Goal: Information Seeking & Learning: Learn about a topic

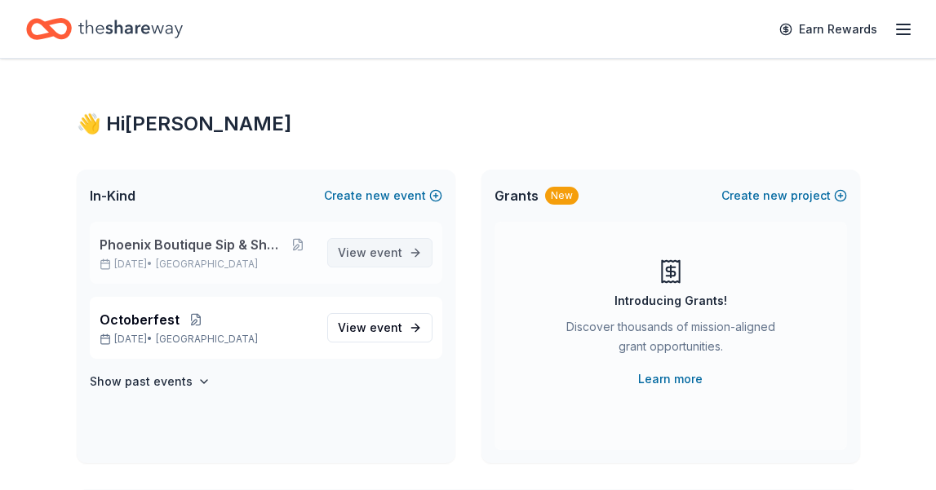
click at [387, 253] on span "event" at bounding box center [386, 253] width 33 height 14
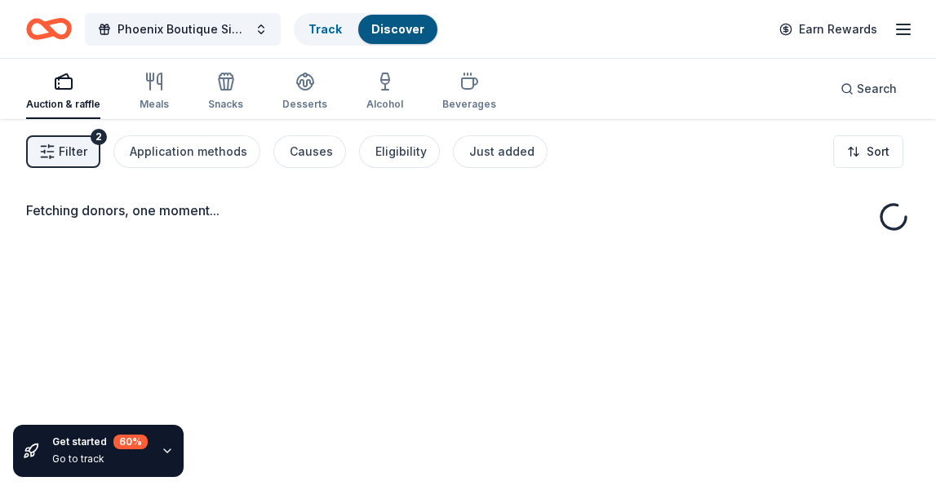
click at [362, 252] on div "Fetching donors, one moment..." at bounding box center [468, 364] width 936 height 490
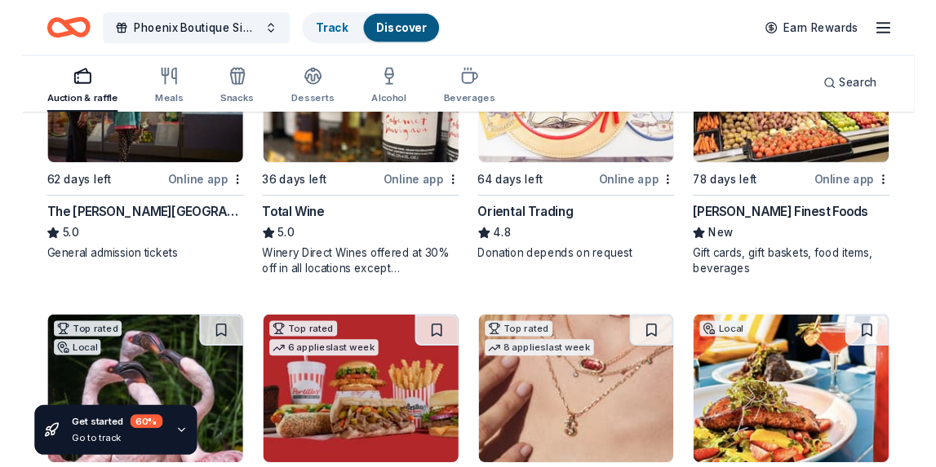
scroll to position [296, 0]
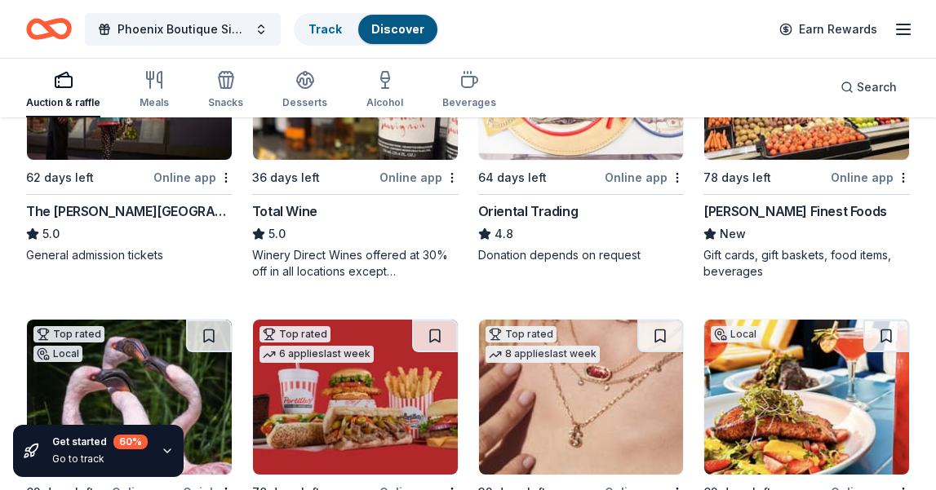
click at [626, 175] on div "Online app" at bounding box center [643, 177] width 79 height 20
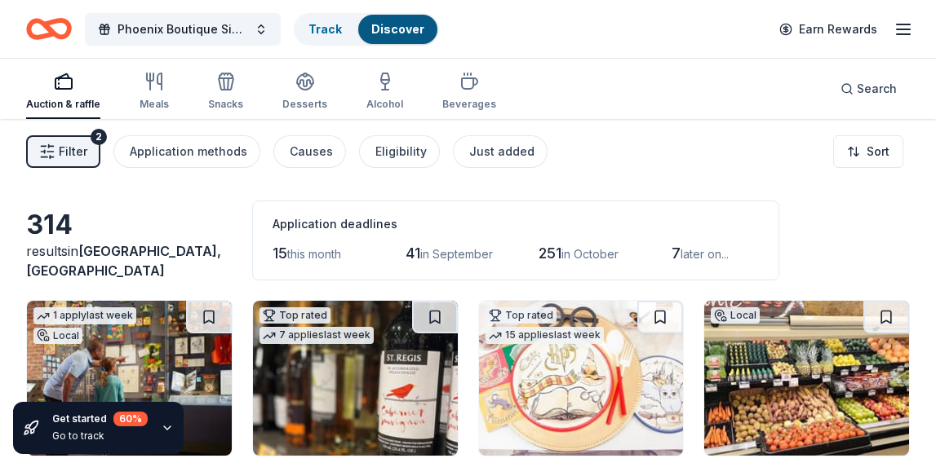
scroll to position [0, 0]
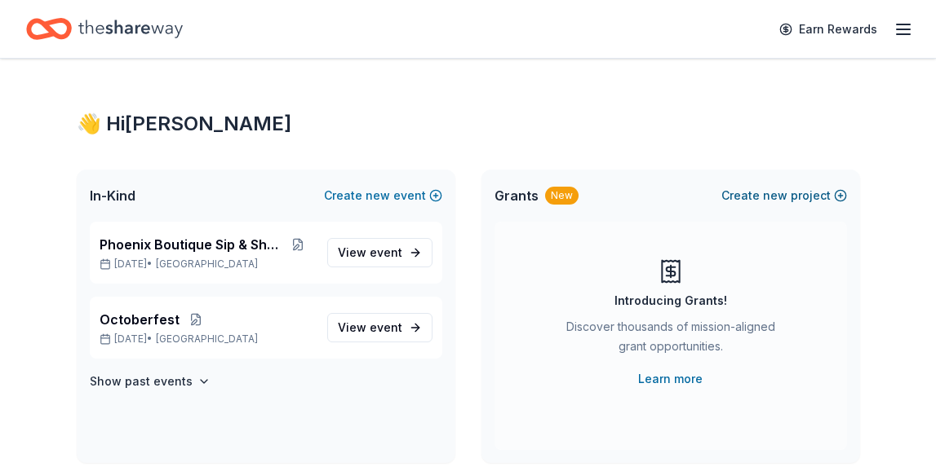
click at [746, 199] on button "Create new project" at bounding box center [784, 196] width 126 height 20
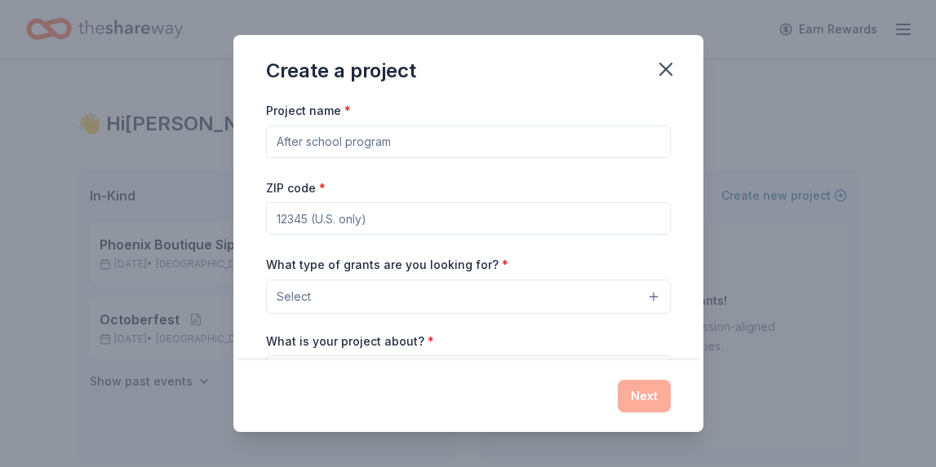
click at [435, 146] on input "Project name *" at bounding box center [468, 142] width 405 height 33
click at [527, 294] on button "Select" at bounding box center [468, 297] width 405 height 34
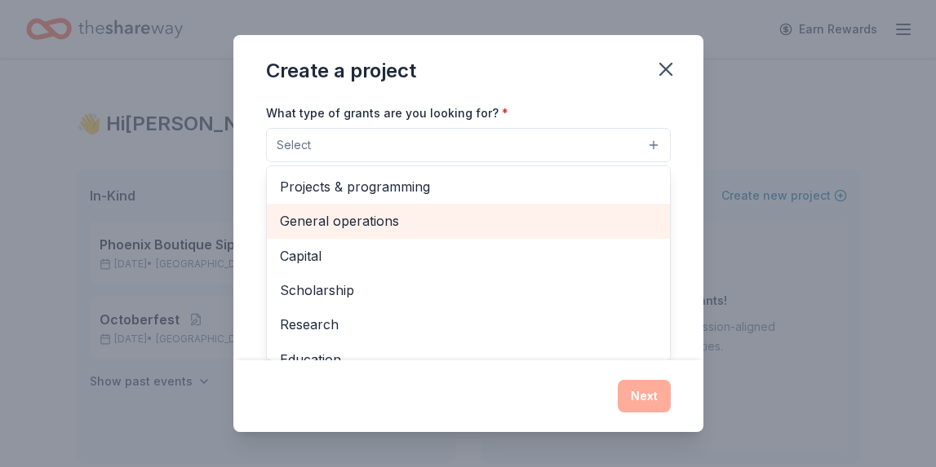
click at [377, 215] on span "General operations" at bounding box center [468, 220] width 377 height 21
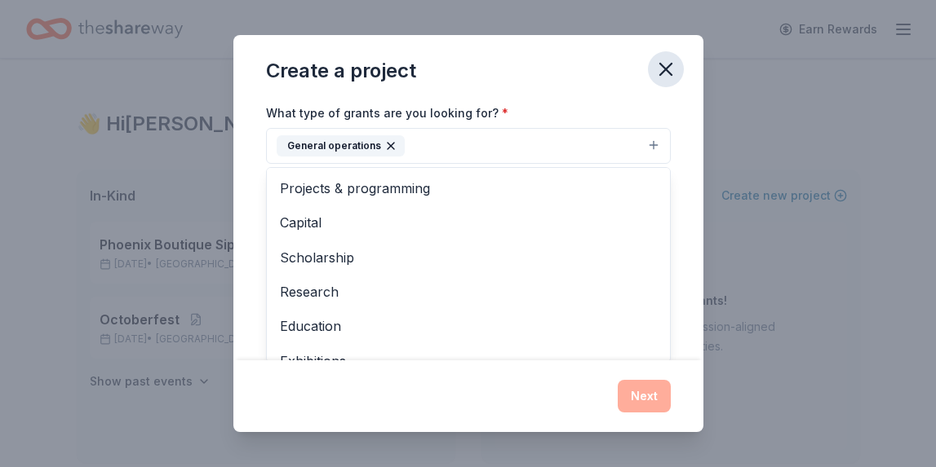
click at [667, 68] on div "Create a project Project name * ZIP code * What type of grants are you looking …" at bounding box center [468, 233] width 470 height 397
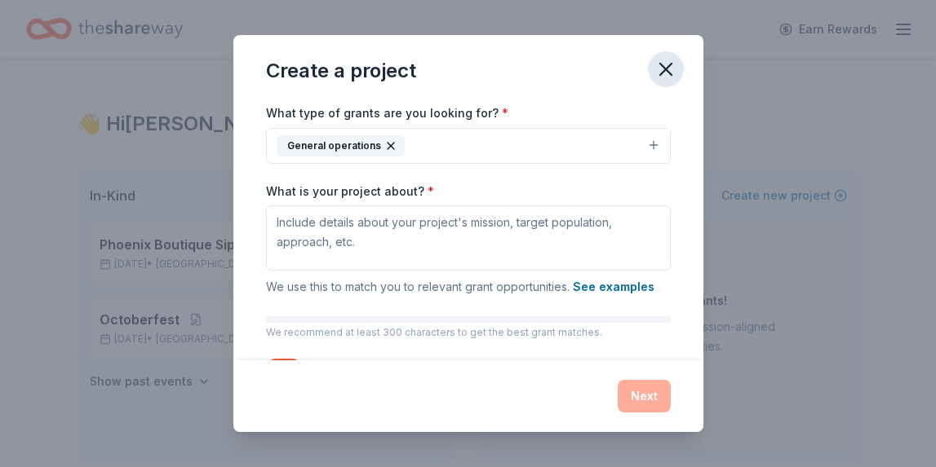
click at [666, 68] on icon "button" at bounding box center [665, 69] width 11 height 11
click at [662, 66] on icon "button" at bounding box center [665, 69] width 11 height 11
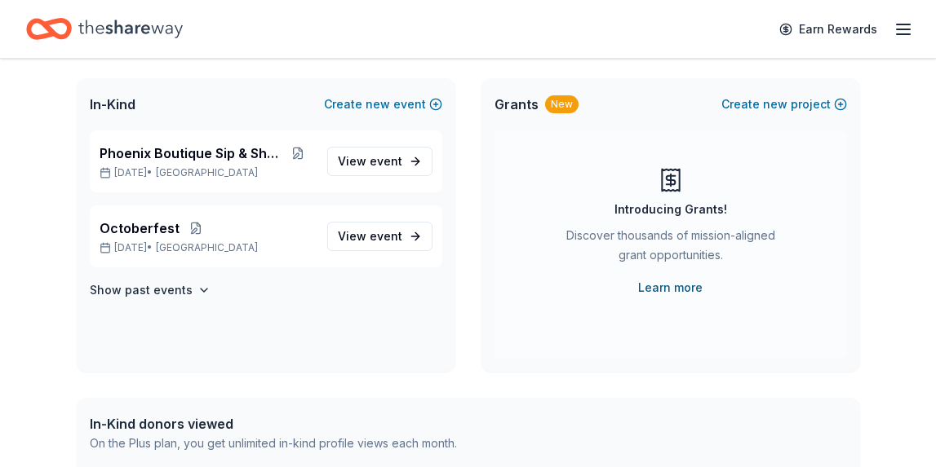
scroll to position [96, 0]
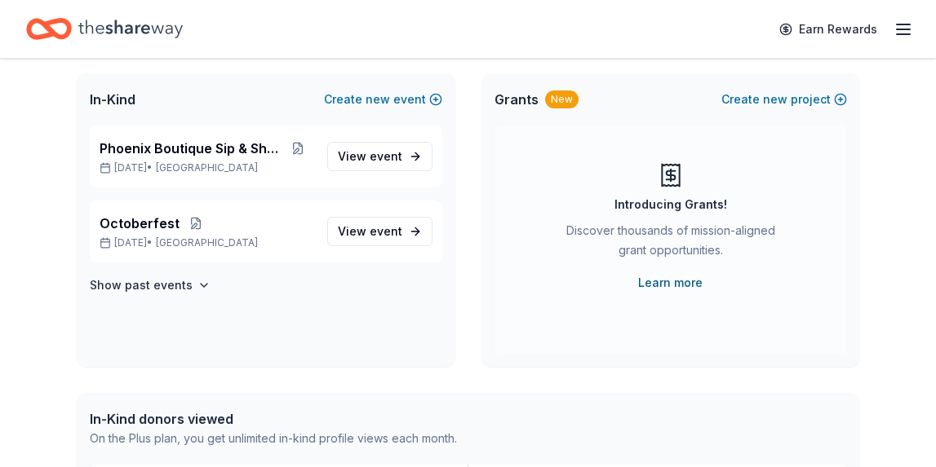
click at [666, 285] on link "Learn more" at bounding box center [670, 283] width 64 height 20
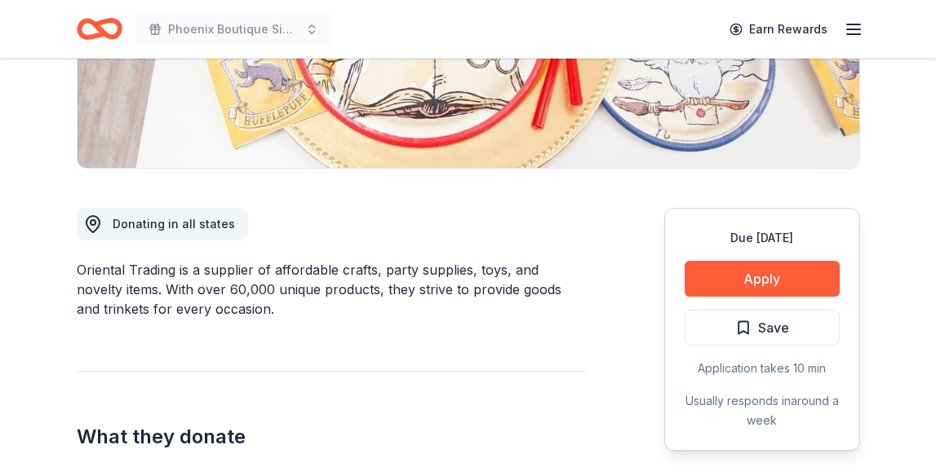
scroll to position [338, 0]
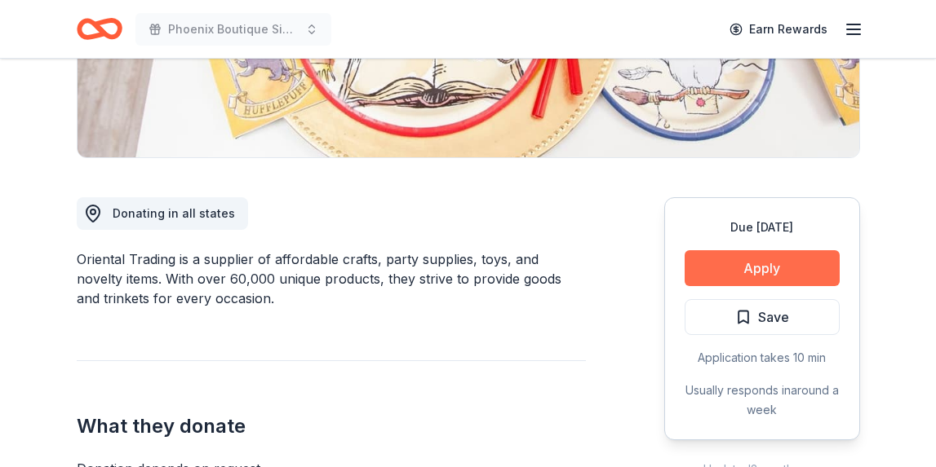
click at [776, 268] on button "Apply" at bounding box center [761, 268] width 155 height 36
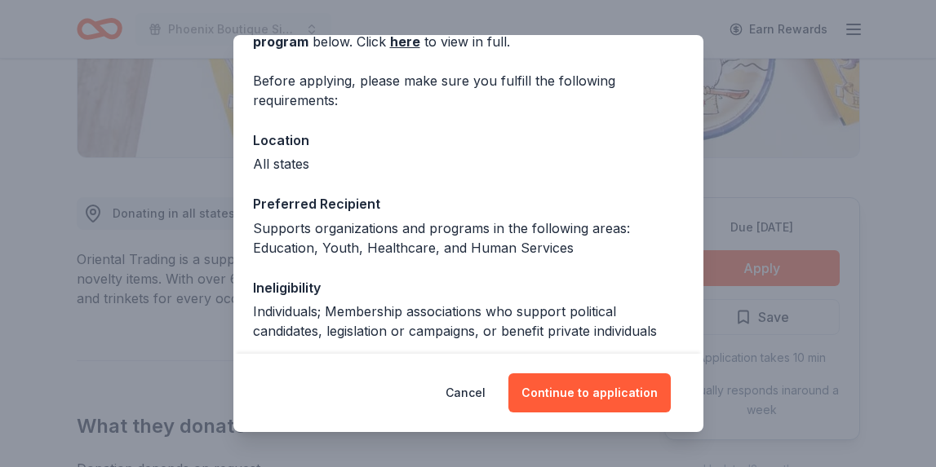
scroll to position [93, 0]
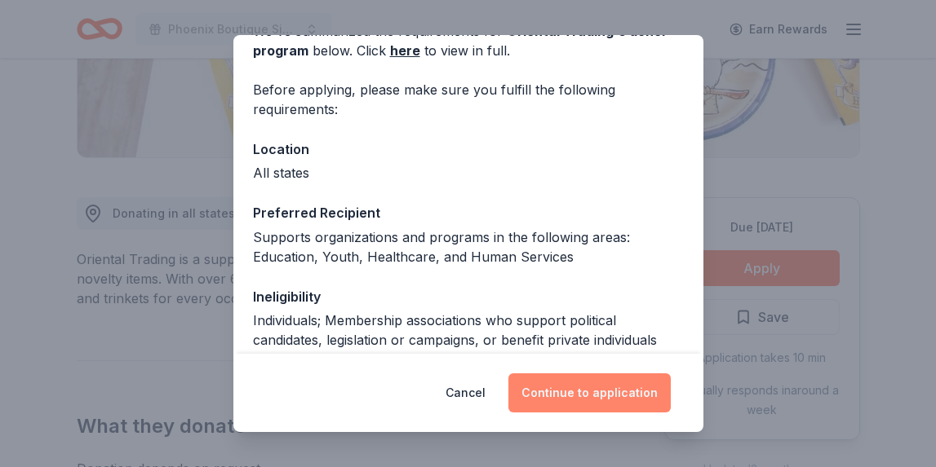
click at [583, 396] on button "Continue to application" at bounding box center [589, 393] width 162 height 39
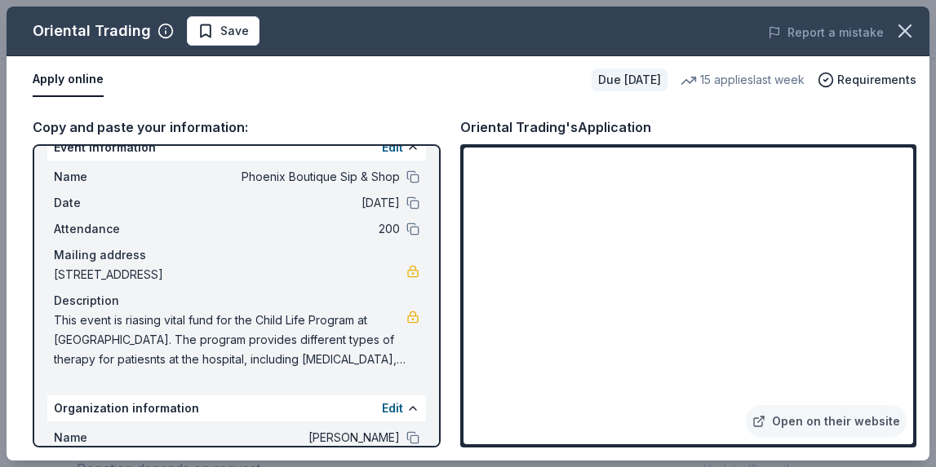
scroll to position [33, 0]
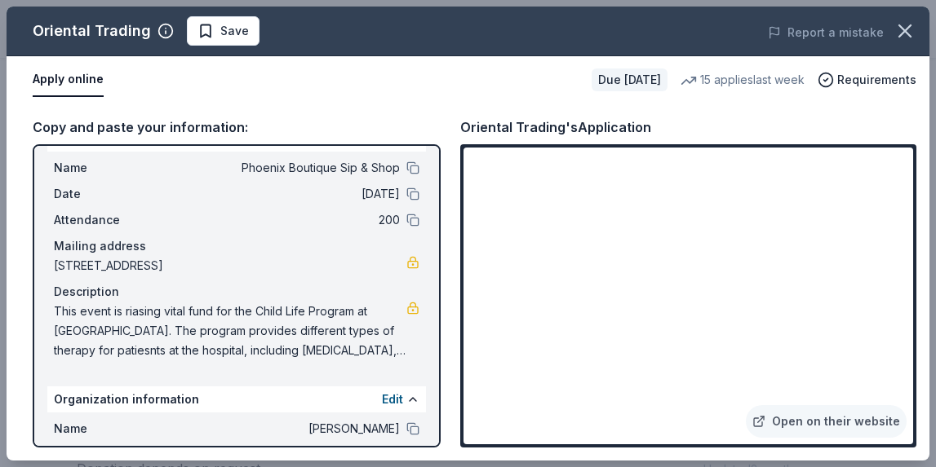
click at [255, 355] on span "This event is riasing vital fund for the Child Life Program at UCSF Benioff Chi…" at bounding box center [230, 331] width 352 height 59
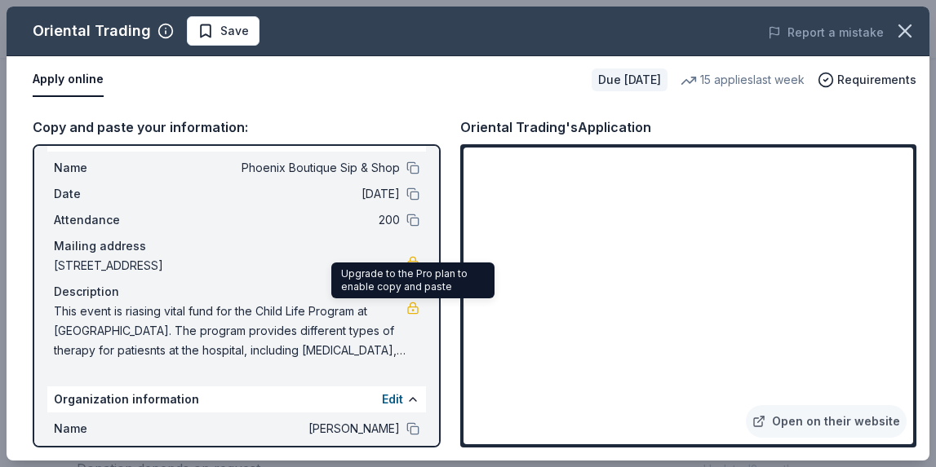
click at [414, 307] on link at bounding box center [412, 308] width 13 height 13
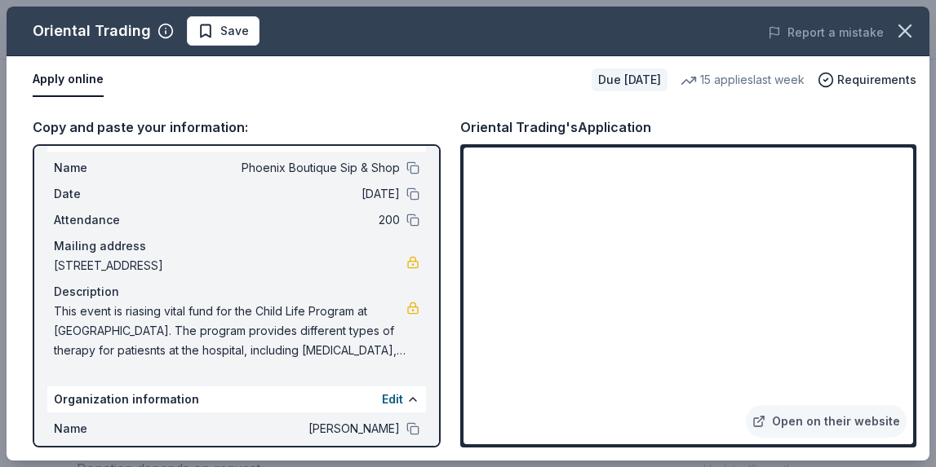
click at [405, 400] on div "Edit" at bounding box center [401, 400] width 38 height 20
click at [323, 351] on span "This event is riasing vital fund for the Child Life Program at UCSF Benioff Chi…" at bounding box center [230, 331] width 352 height 59
click at [299, 325] on span "This event is riasing vital fund for the Child Life Program at UCSF Benioff Chi…" at bounding box center [230, 331] width 352 height 59
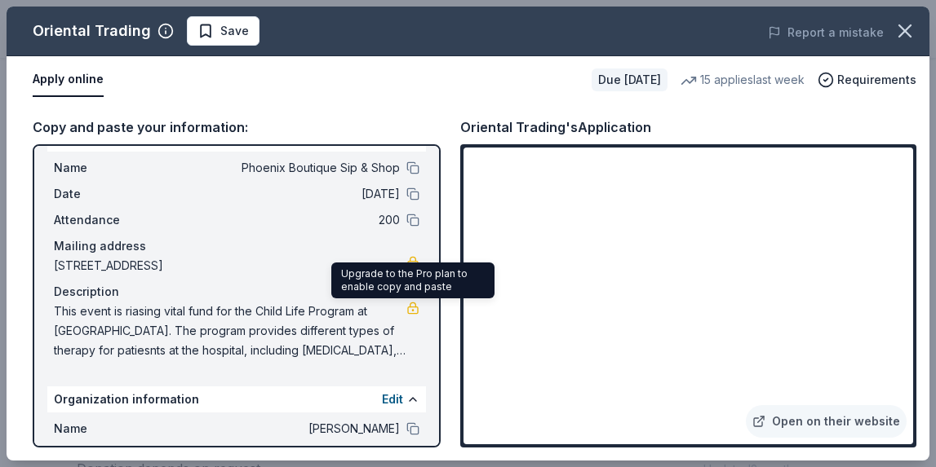
click at [414, 313] on link at bounding box center [412, 308] width 13 height 13
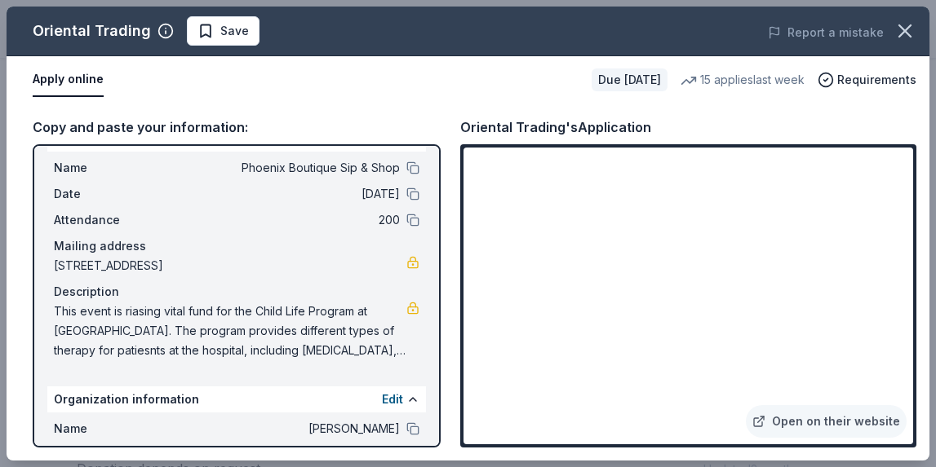
click at [256, 353] on span "This event is riasing vital fund for the Child Life Program at UCSF Benioff Chi…" at bounding box center [230, 331] width 352 height 59
click at [267, 348] on span "This event is riasing vital fund for the Child Life Program at UCSF Benioff Chi…" at bounding box center [230, 331] width 352 height 59
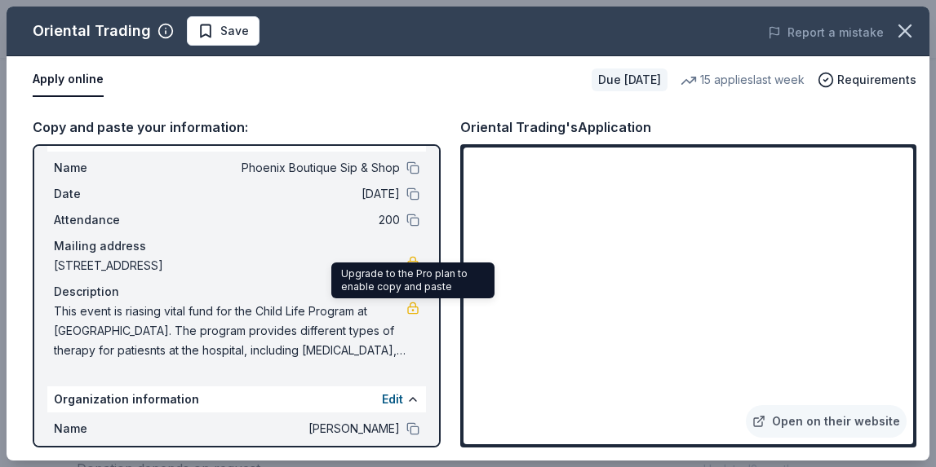
click at [413, 309] on link at bounding box center [412, 308] width 13 height 13
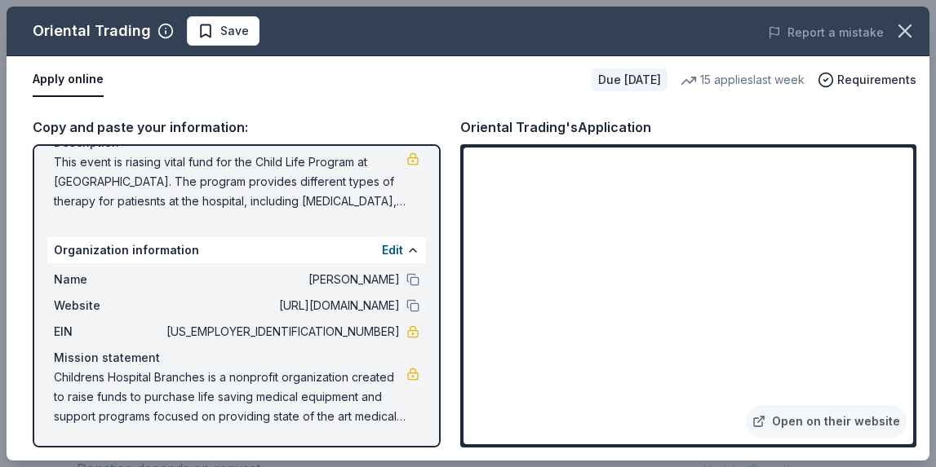
scroll to position [183, 0]
click at [414, 281] on button at bounding box center [412, 279] width 13 height 13
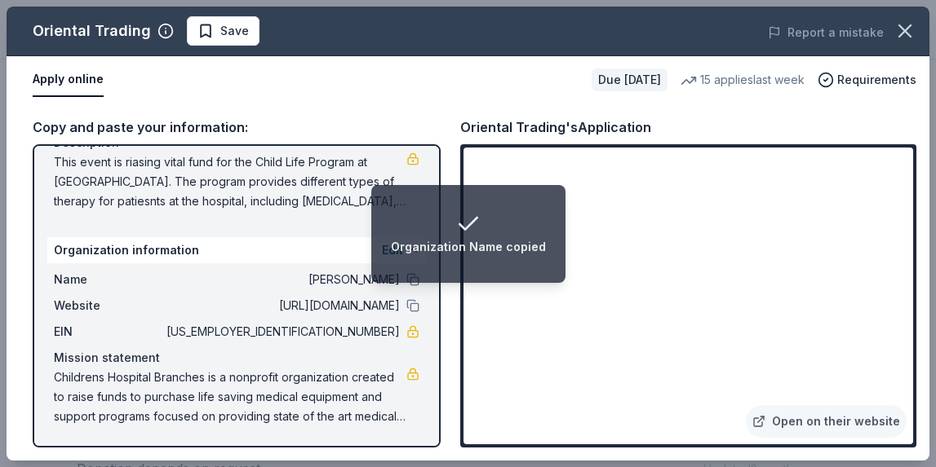
click at [325, 283] on span "Rowan Branch" at bounding box center [281, 280] width 237 height 20
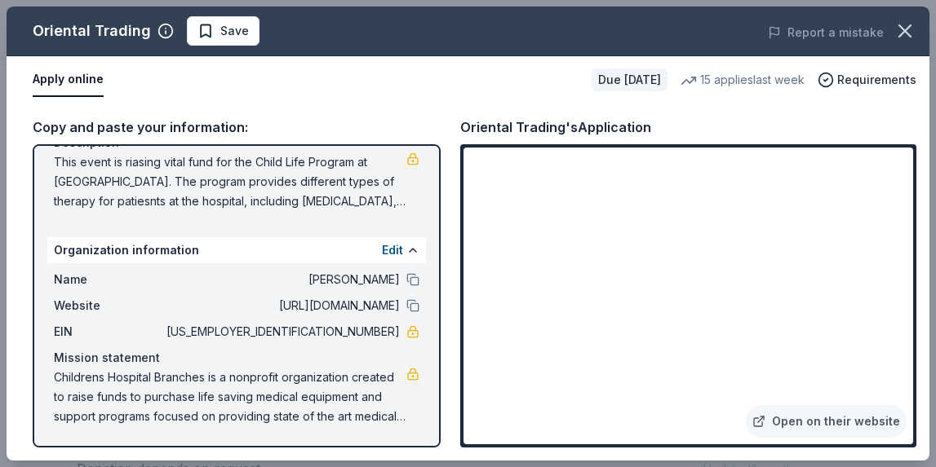
click at [409, 391] on div "Childrens Hospital Branches is a nonprofit organization created to raise funds …" at bounding box center [236, 397] width 365 height 59
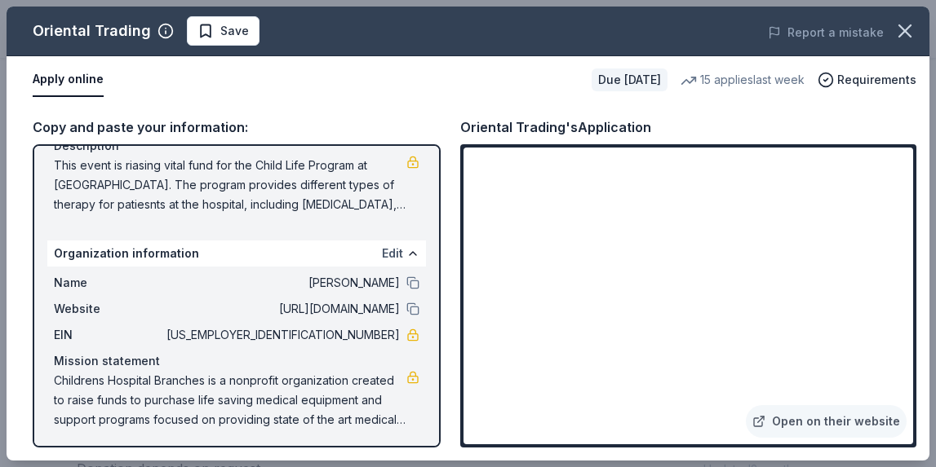
click at [400, 255] on button "Edit" at bounding box center [392, 254] width 21 height 20
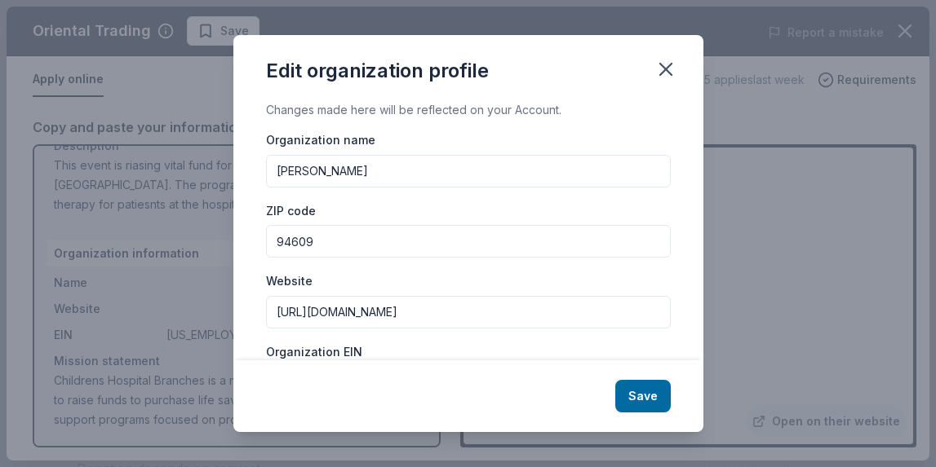
scroll to position [0, 0]
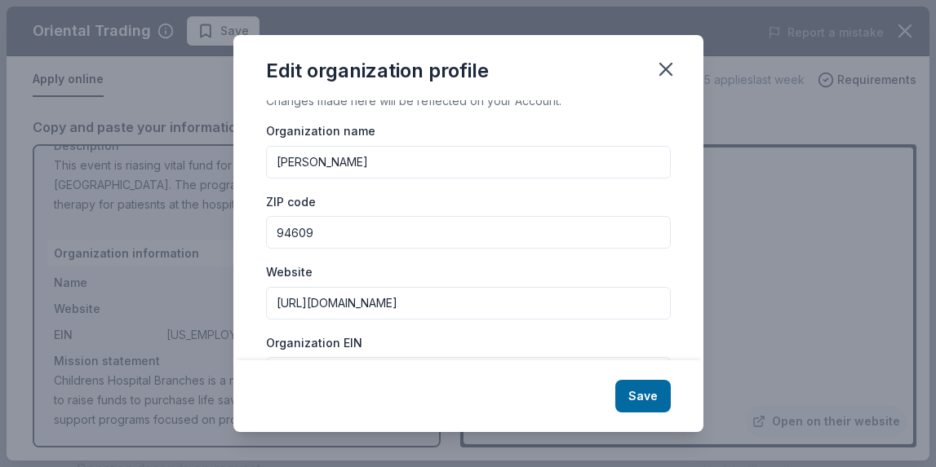
click at [408, 179] on input "Rowan Branch" at bounding box center [468, 162] width 405 height 33
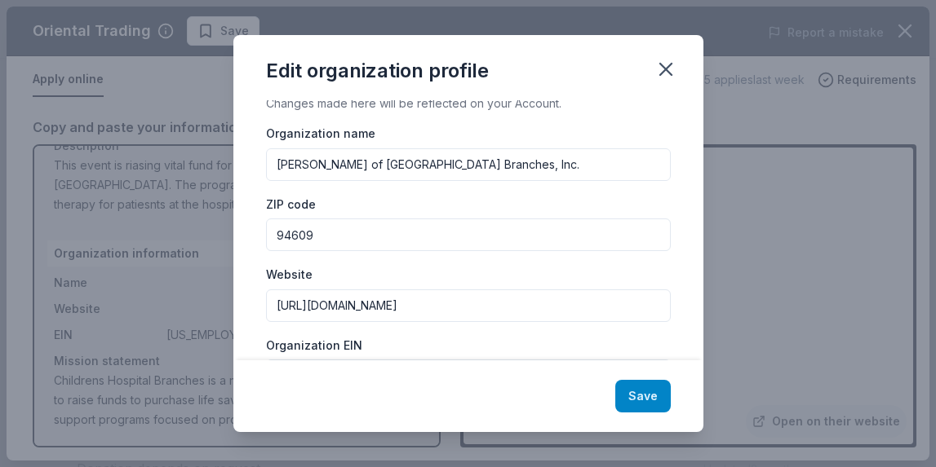
type input "Rowan Branch of Children's Hospital Branches, Inc."
click at [652, 396] on button "Save" at bounding box center [642, 396] width 55 height 33
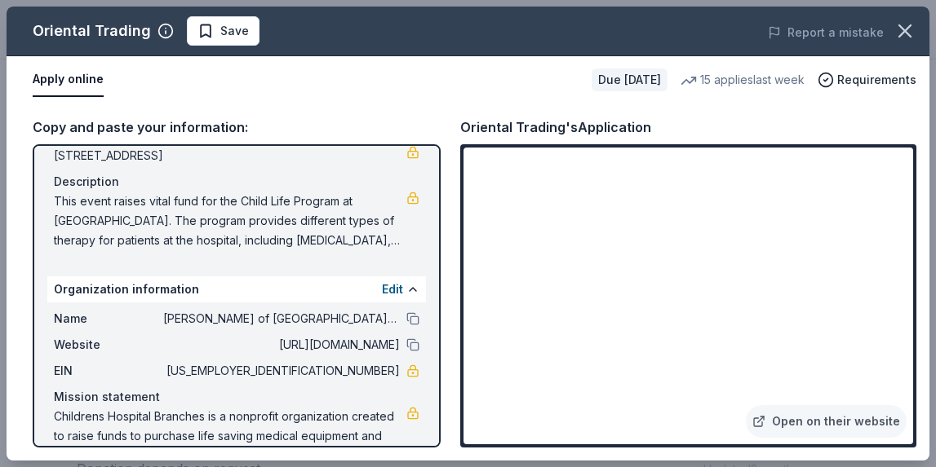
scroll to position [145, 0]
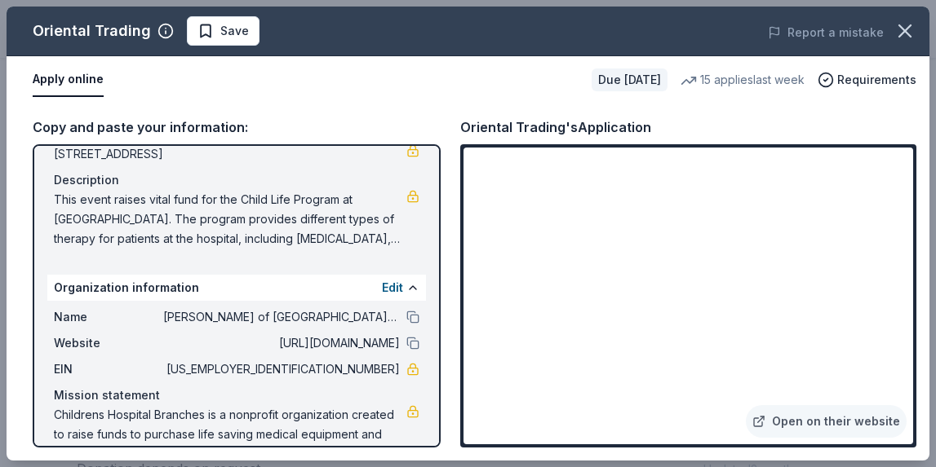
drag, startPoint x: 283, startPoint y: 251, endPoint x: 291, endPoint y: 250, distance: 8.2
click at [283, 251] on div "Name Phoenix Boutique Sip & Shop Date 11/12/25 Attendance 200 Mailing address 2…" at bounding box center [236, 147] width 378 height 215
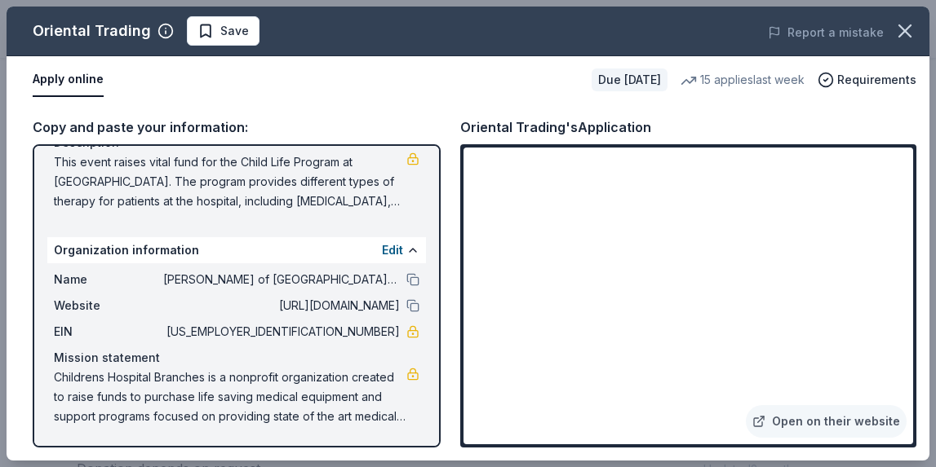
scroll to position [183, 0]
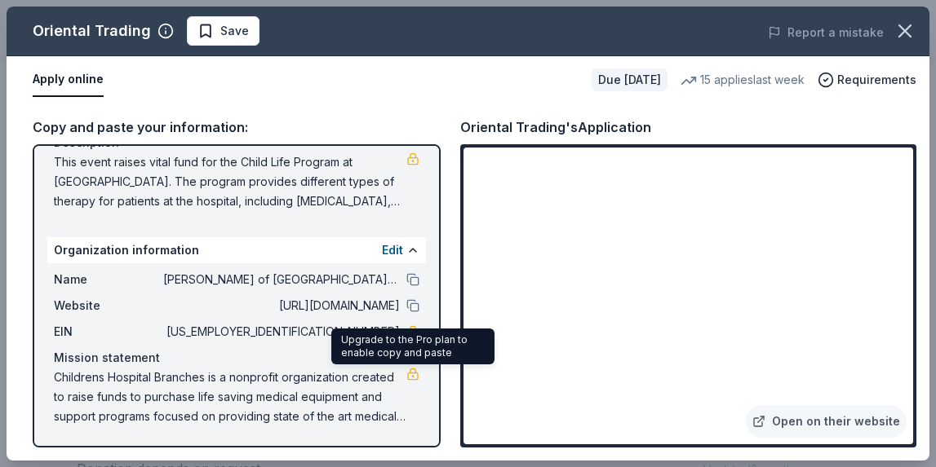
click at [412, 375] on link at bounding box center [412, 374] width 13 height 13
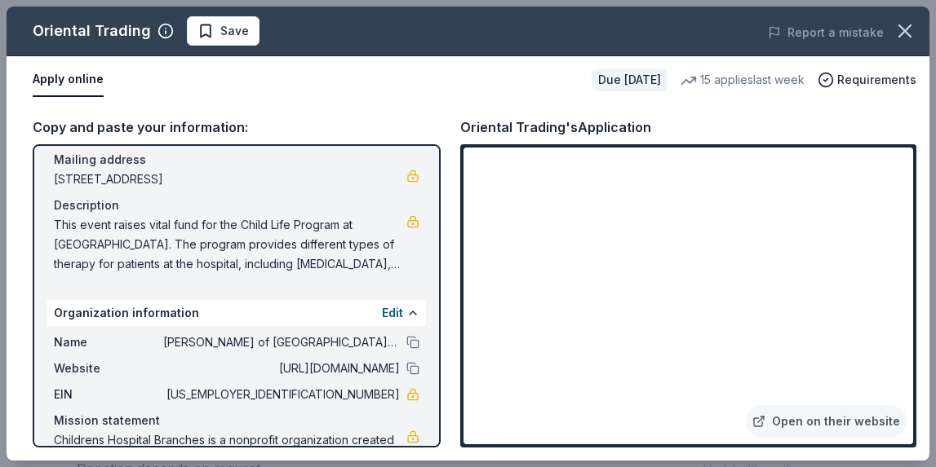
scroll to position [122, 0]
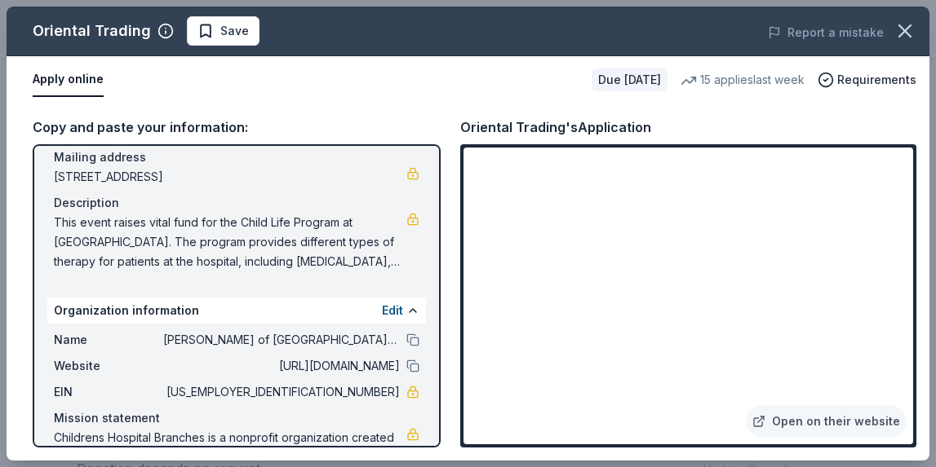
drag, startPoint x: 166, startPoint y: 340, endPoint x: 257, endPoint y: 340, distance: 90.5
click at [307, 341] on span "Rowan Branch of Children's Hospital Branches, Inc." at bounding box center [281, 340] width 237 height 20
click at [414, 341] on button at bounding box center [412, 340] width 13 height 13
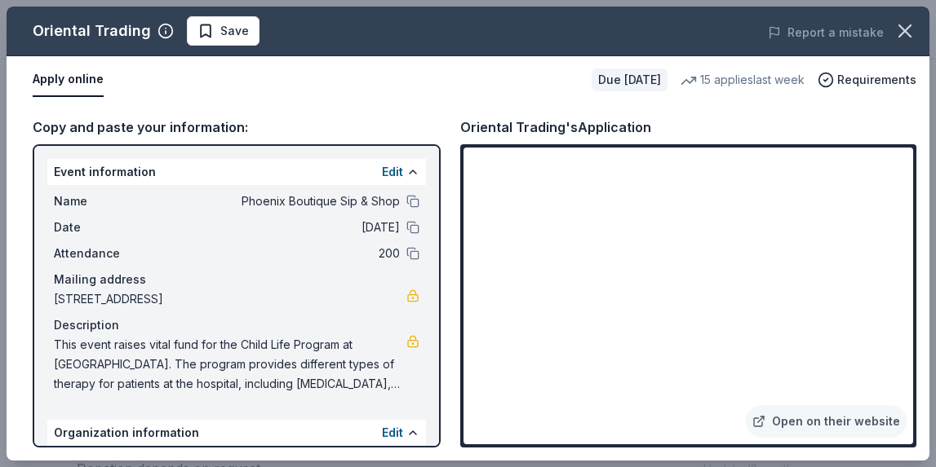
scroll to position [0, 0]
click at [906, 31] on icon "button" at bounding box center [904, 31] width 23 height 23
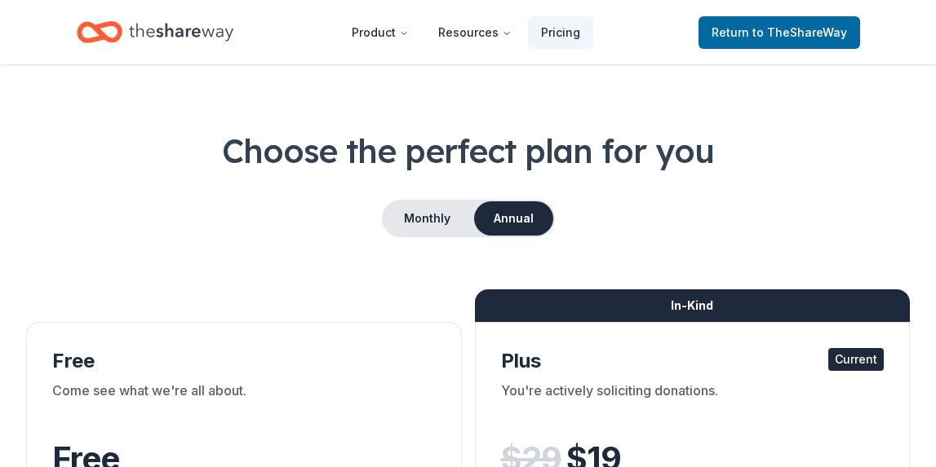
scroll to position [33, 0]
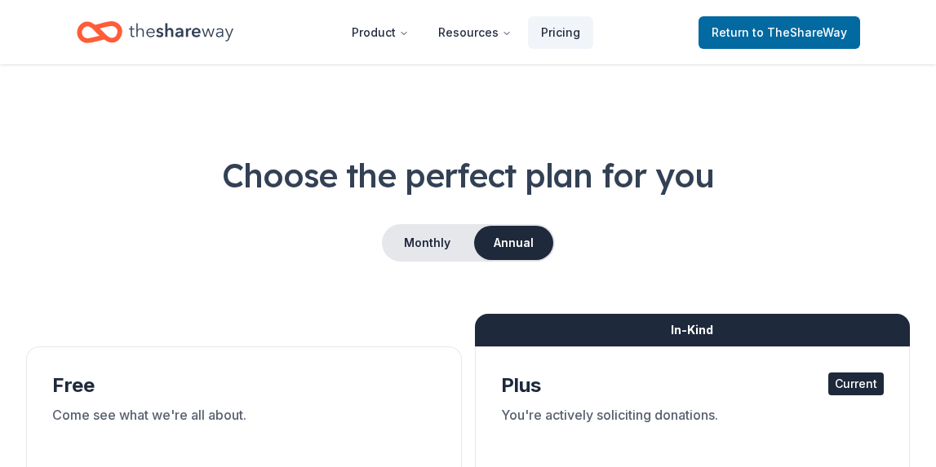
scroll to position [46, 0]
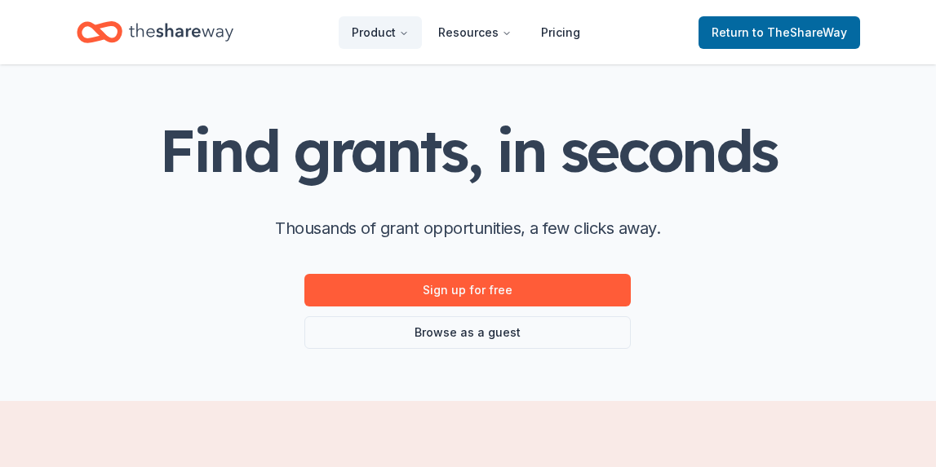
scroll to position [44, 0]
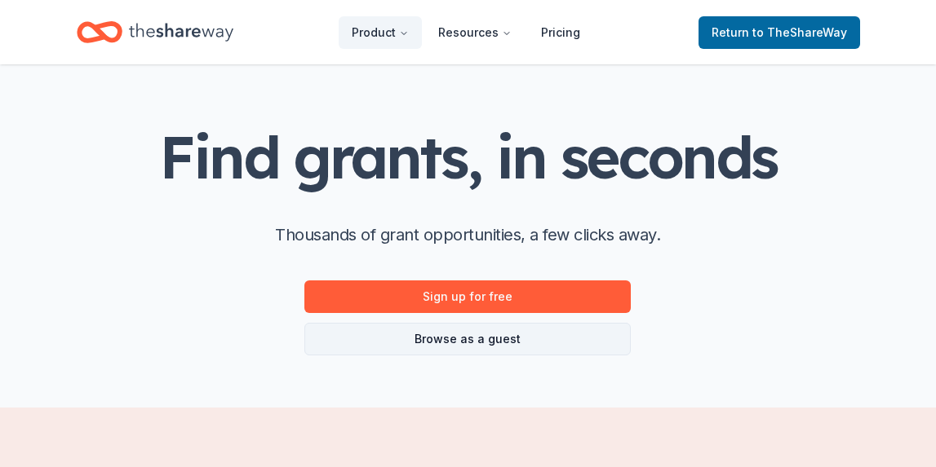
click at [458, 337] on link "Browse as a guest" at bounding box center [467, 339] width 326 height 33
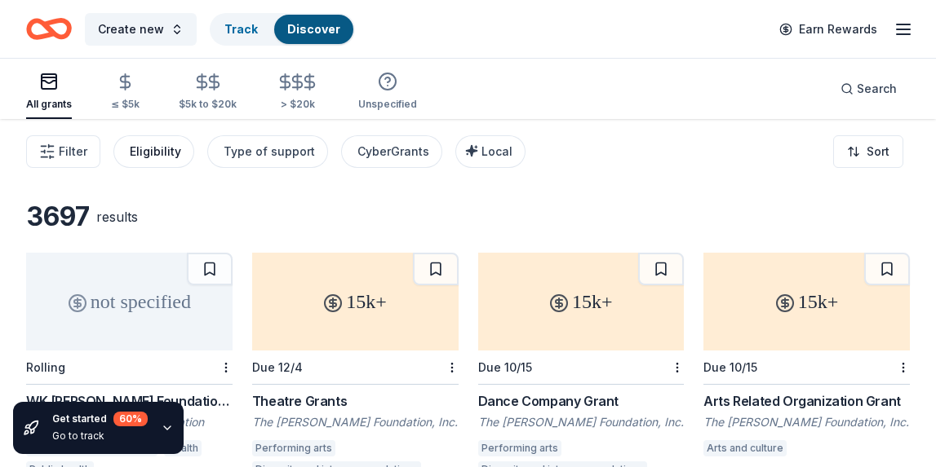
click at [175, 156] on div "Eligibility" at bounding box center [155, 152] width 51 height 20
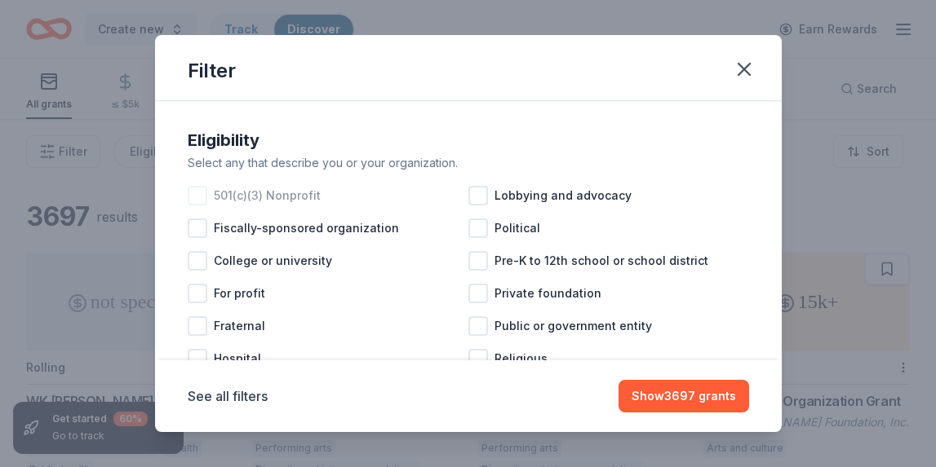
click at [195, 193] on div at bounding box center [198, 196] width 20 height 20
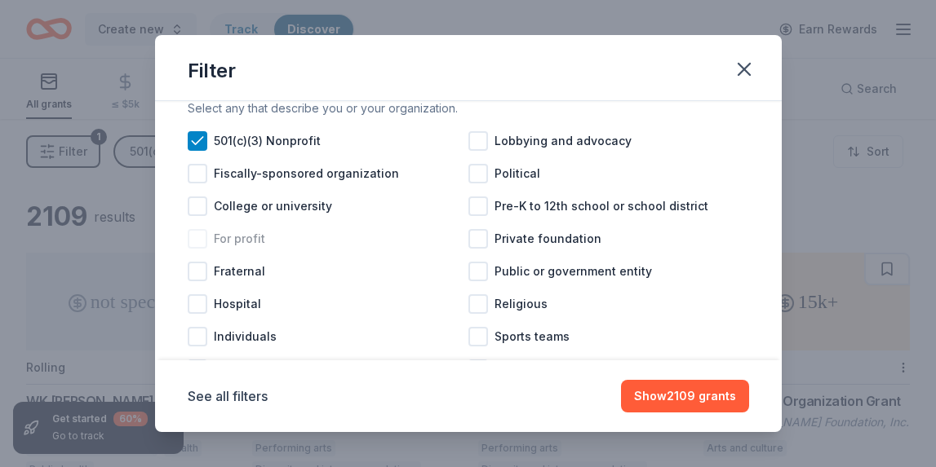
scroll to position [87, 0]
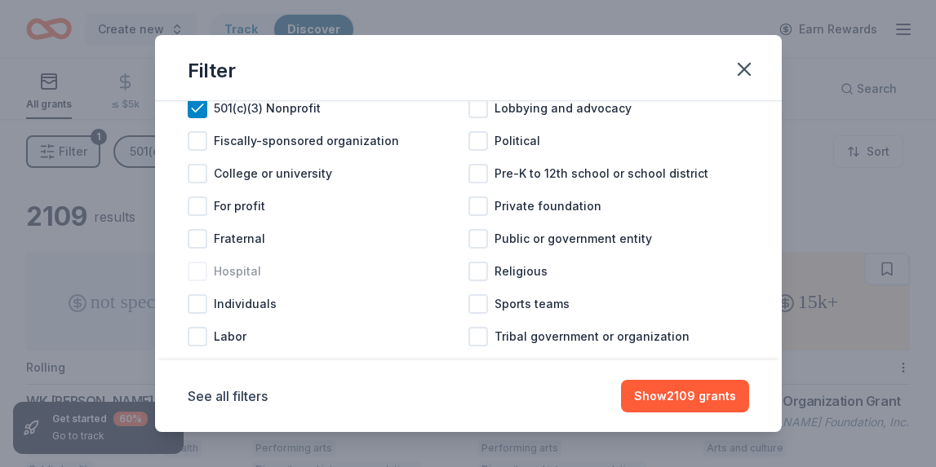
click at [203, 271] on div at bounding box center [198, 272] width 20 height 20
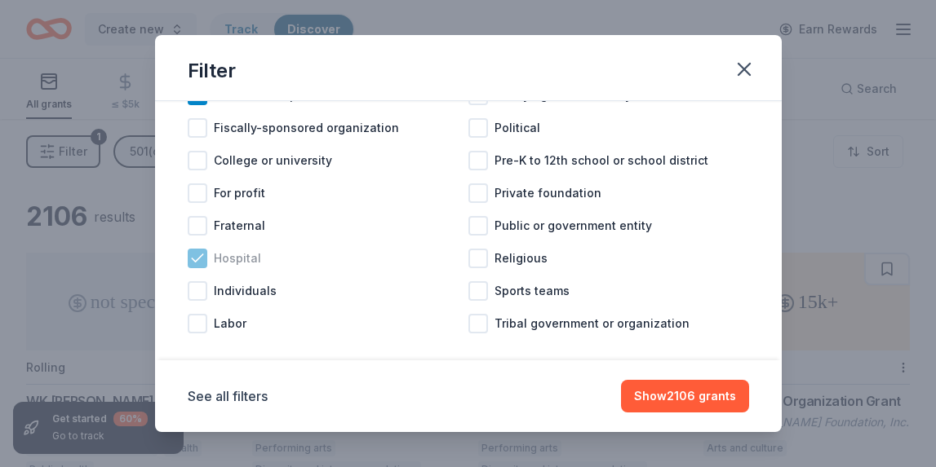
scroll to position [109, 0]
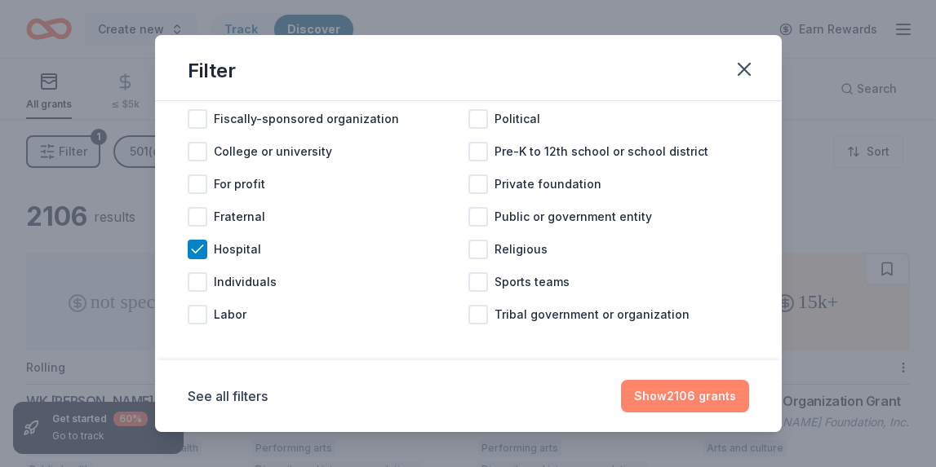
click at [688, 399] on button "Show 2106 grants" at bounding box center [685, 396] width 128 height 33
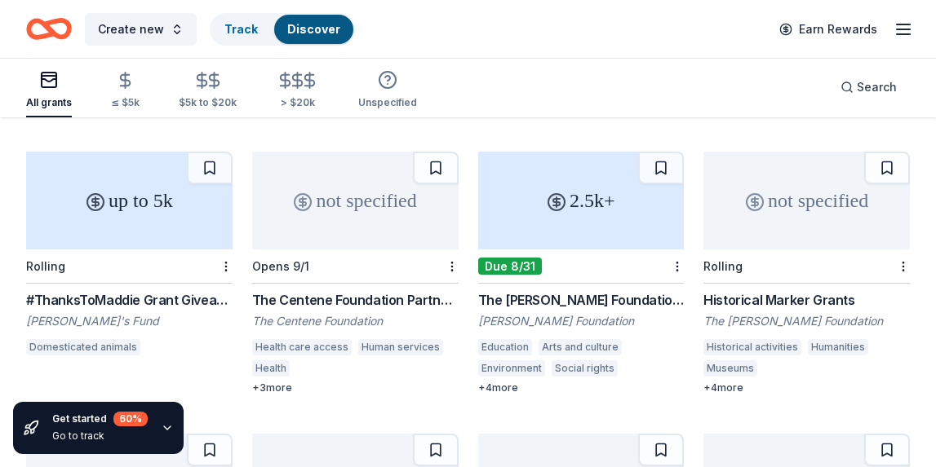
scroll to position [385, 0]
